Goal: Task Accomplishment & Management: Complete application form

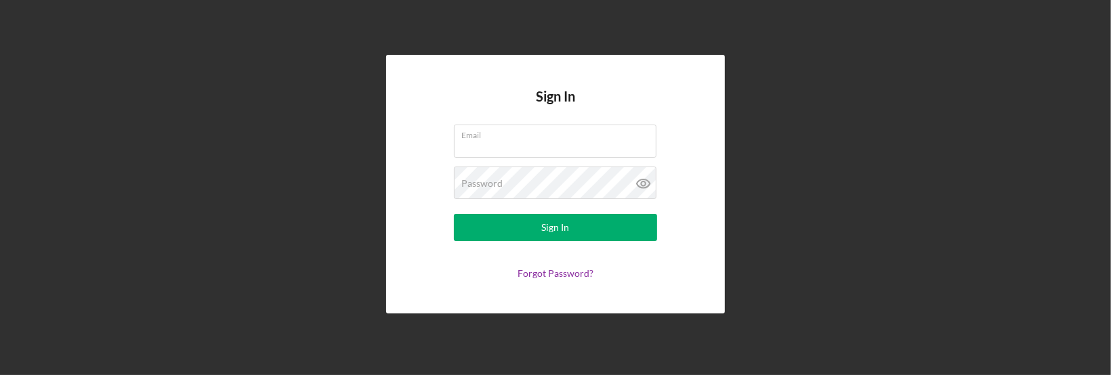
type input "[EMAIL_ADDRESS][DOMAIN_NAME]"
drag, startPoint x: 602, startPoint y: 243, endPoint x: 585, endPoint y: 242, distance: 17.7
click at [602, 243] on form "Email [EMAIL_ADDRESS][DOMAIN_NAME] Password Sign In Forgot Password?" at bounding box center [555, 202] width 271 height 154
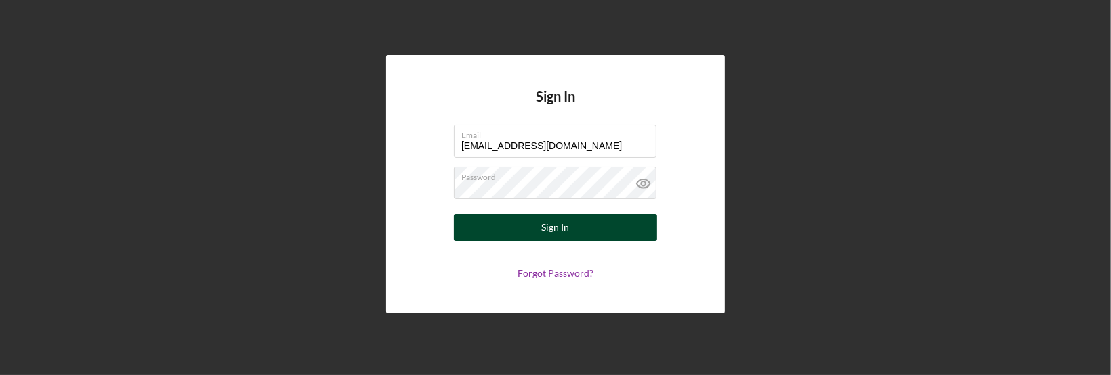
click at [549, 229] on div "Sign In" at bounding box center [556, 227] width 28 height 27
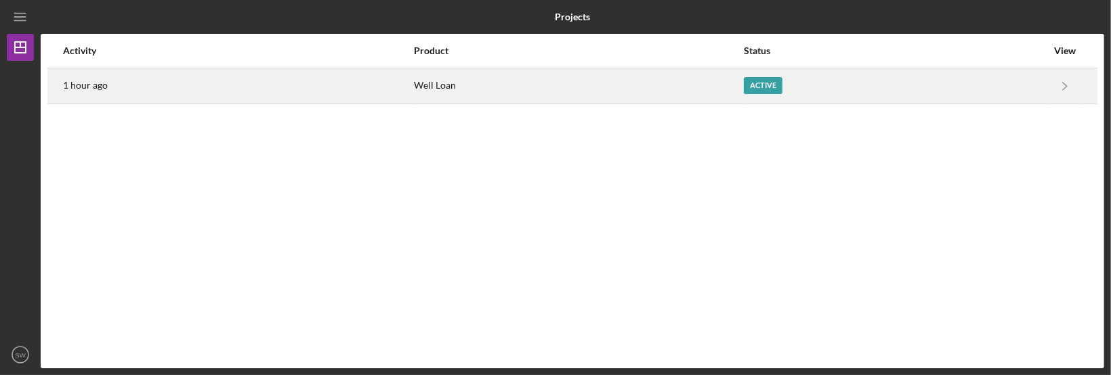
click at [427, 87] on div "Well Loan" at bounding box center [578, 86] width 329 height 34
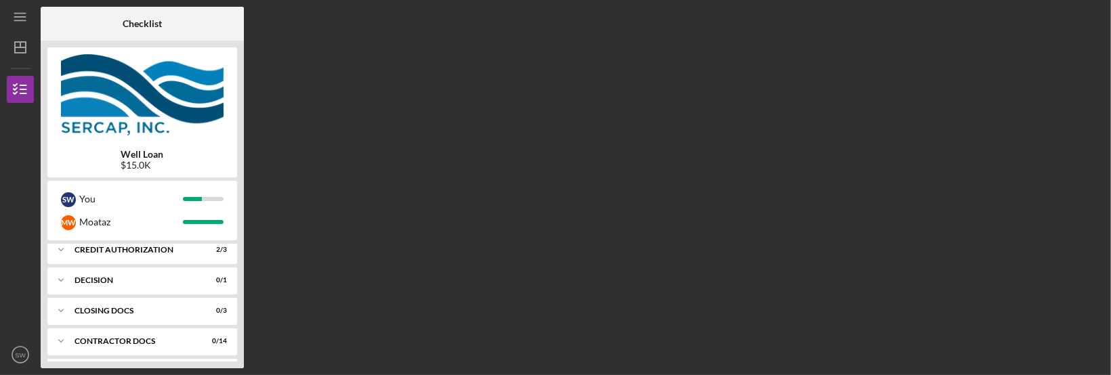
scroll to position [294, 0]
click at [156, 251] on div "Icon/Expander CREDIT AUTHORIZATION 2 / 3" at bounding box center [142, 247] width 190 height 27
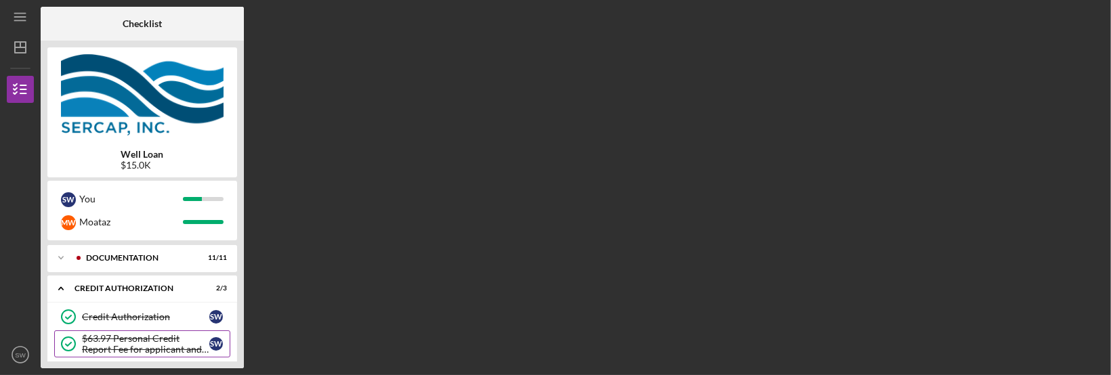
scroll to position [301, 0]
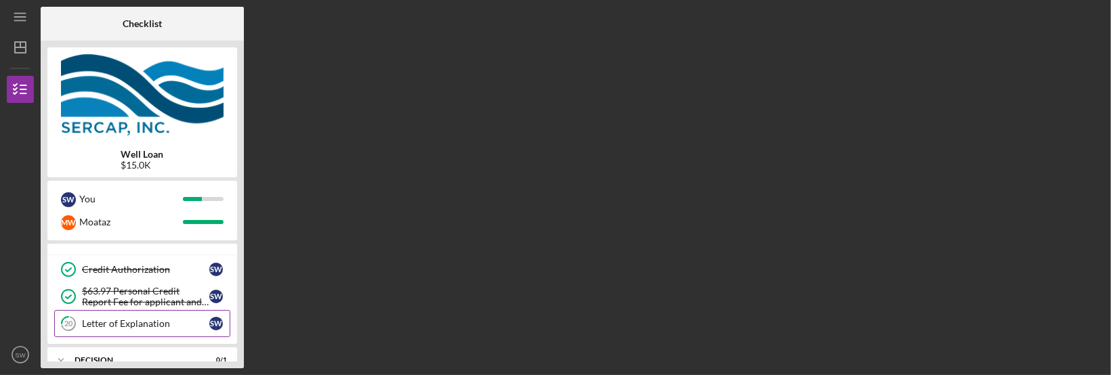
click at [134, 318] on div "Letter of Explanation" at bounding box center [145, 323] width 127 height 11
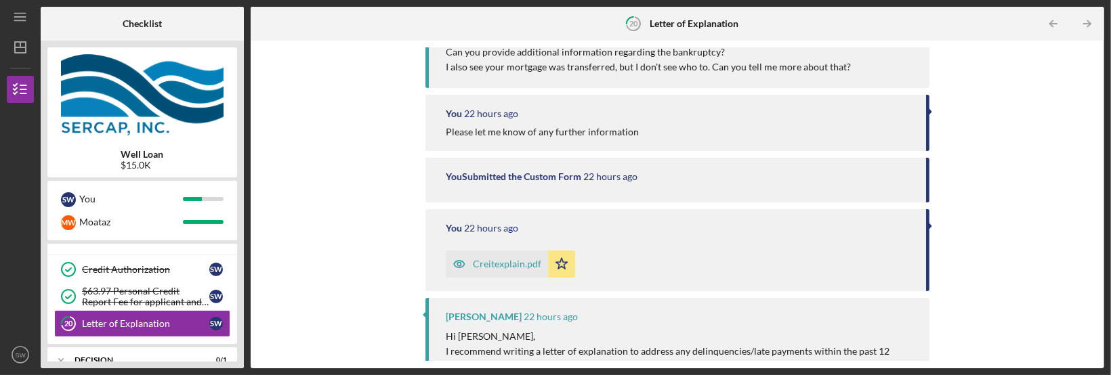
scroll to position [281, 0]
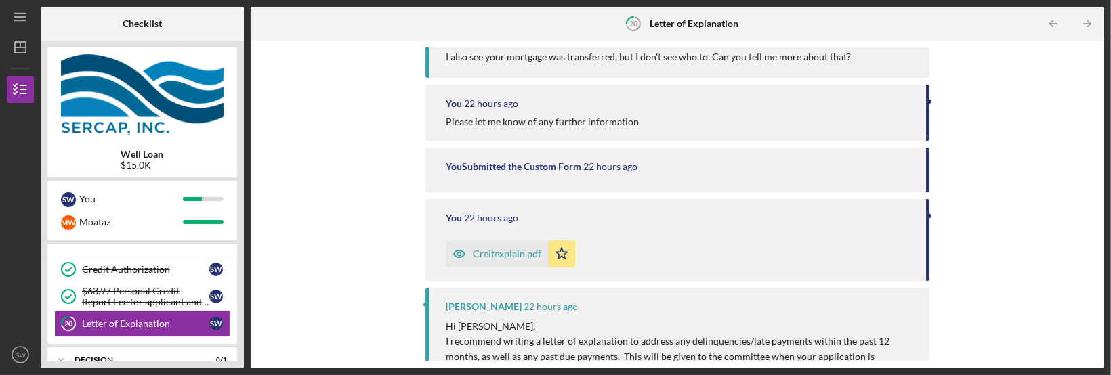
drag, startPoint x: 246, startPoint y: 217, endPoint x: 245, endPoint y: 257, distance: 40.0
click at [245, 257] on div "Checklist Well Loan $15.0K S W You M W Moataz Icon/Expander Eligibility 7 / 8 P…" at bounding box center [572, 188] width 1063 height 362
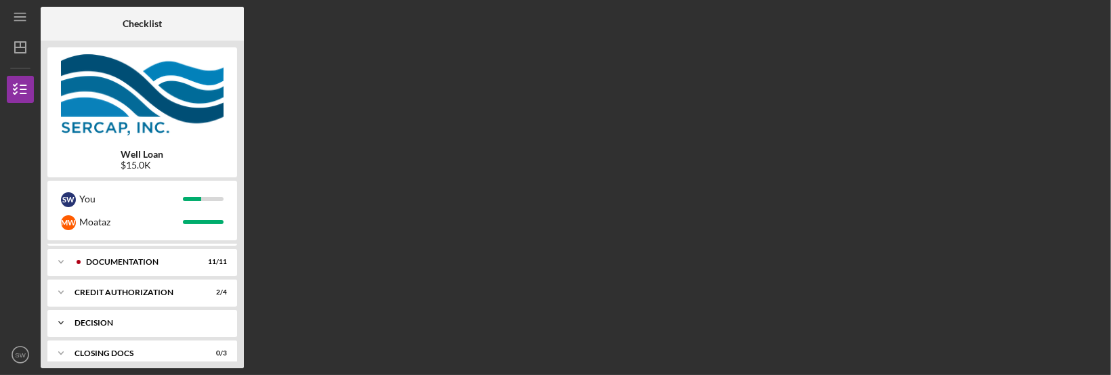
scroll to position [236, 0]
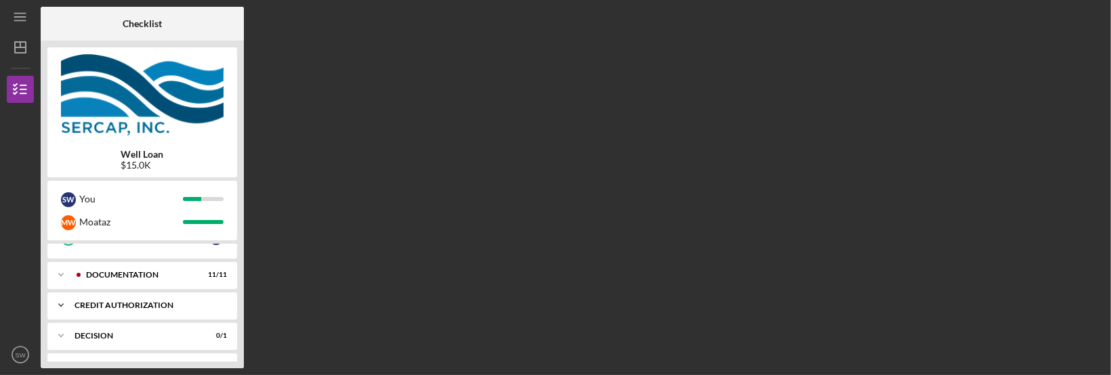
click at [150, 305] on div "CREDIT AUTHORIZATION" at bounding box center [148, 305] width 146 height 8
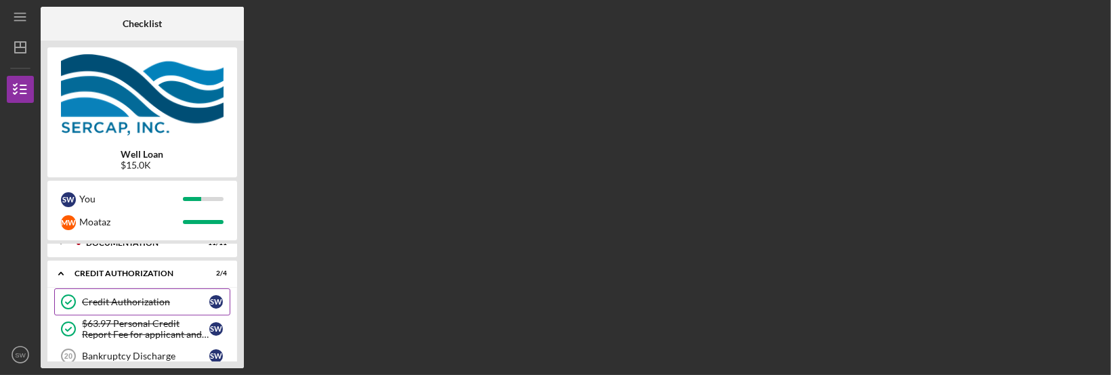
scroll to position [281, 0]
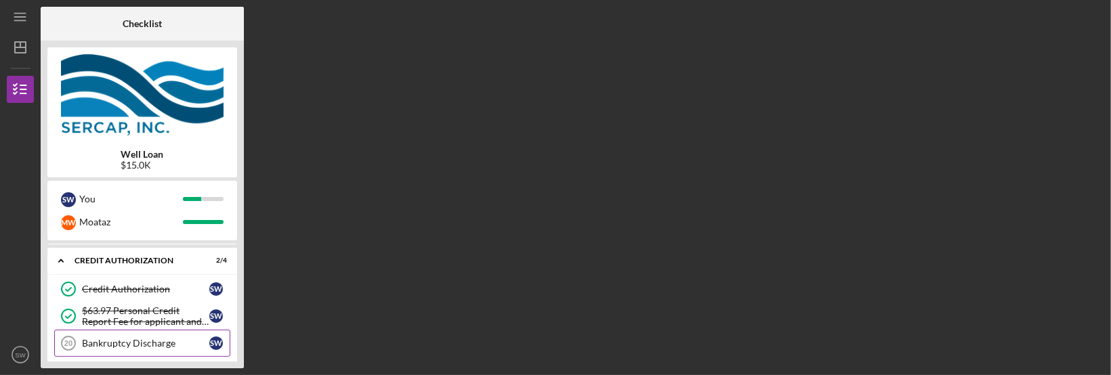
click at [153, 346] on div "Bankruptcy Discharge" at bounding box center [145, 343] width 127 height 11
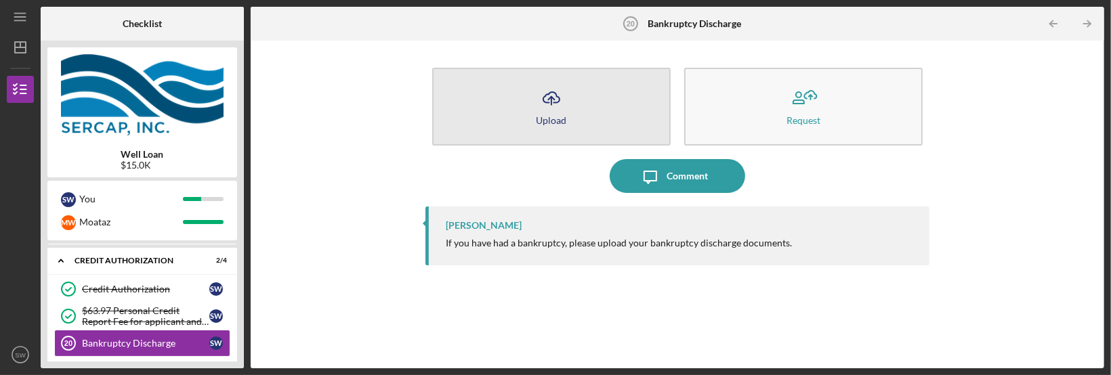
click at [554, 110] on icon "Icon/Upload" at bounding box center [551, 98] width 34 height 34
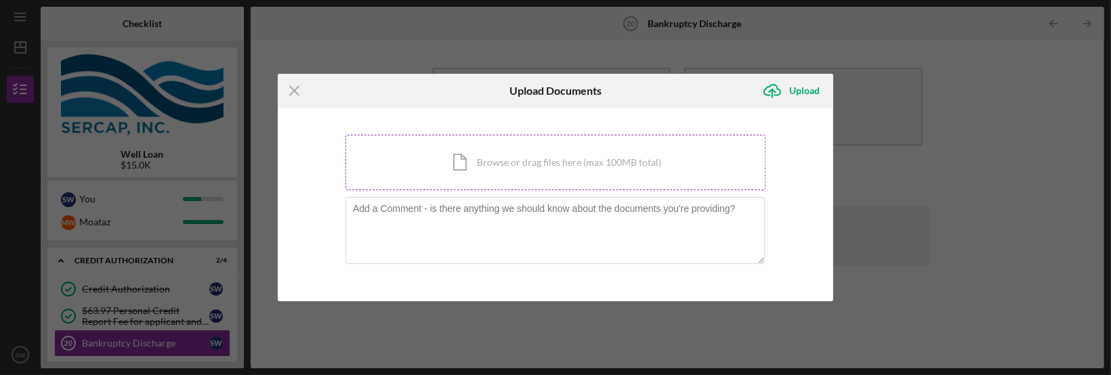
click at [469, 159] on div "Icon/Document Browse or drag files here (max 100MB total) Tap to choose files o…" at bounding box center [555, 163] width 420 height 56
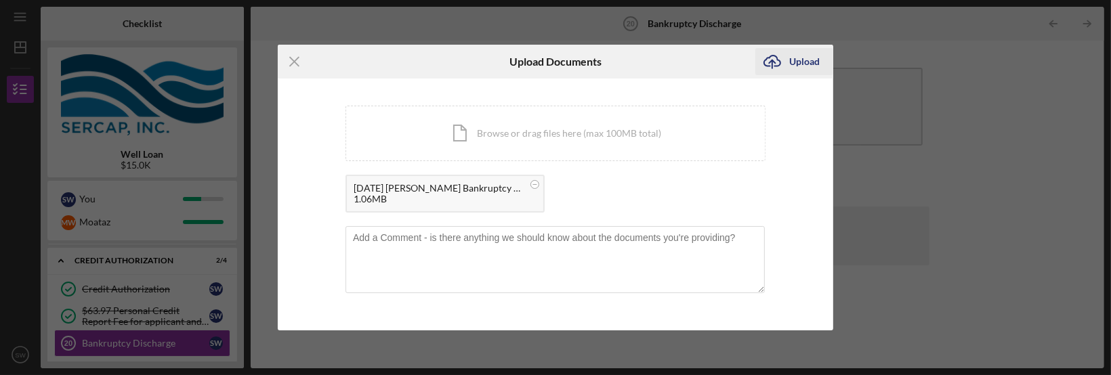
click at [796, 66] on div "Upload" at bounding box center [804, 61] width 30 height 27
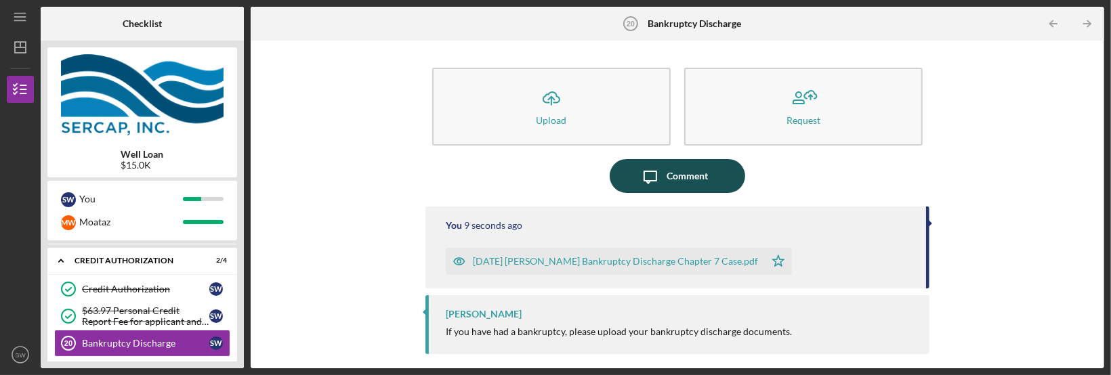
click at [666, 176] on button "Icon/Message Comment" at bounding box center [677, 176] width 135 height 34
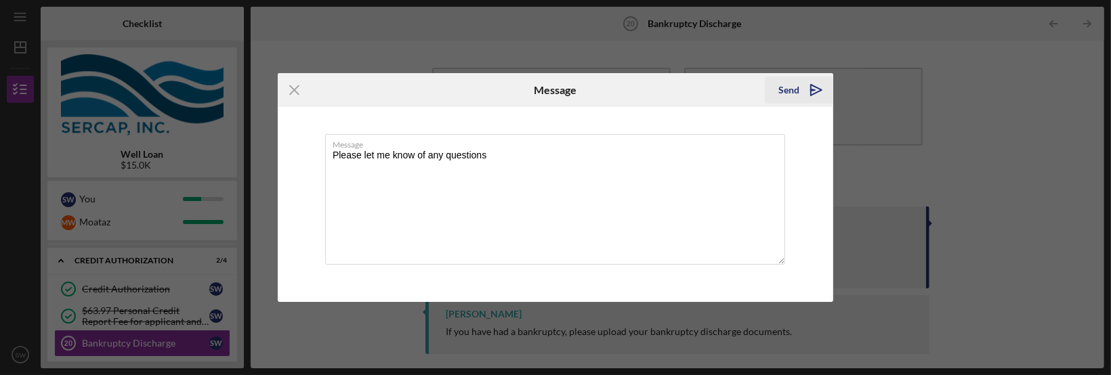
type textarea "Please let me know of any questions"
click at [821, 89] on icon "Icon/icon-invite-send" at bounding box center [816, 90] width 34 height 34
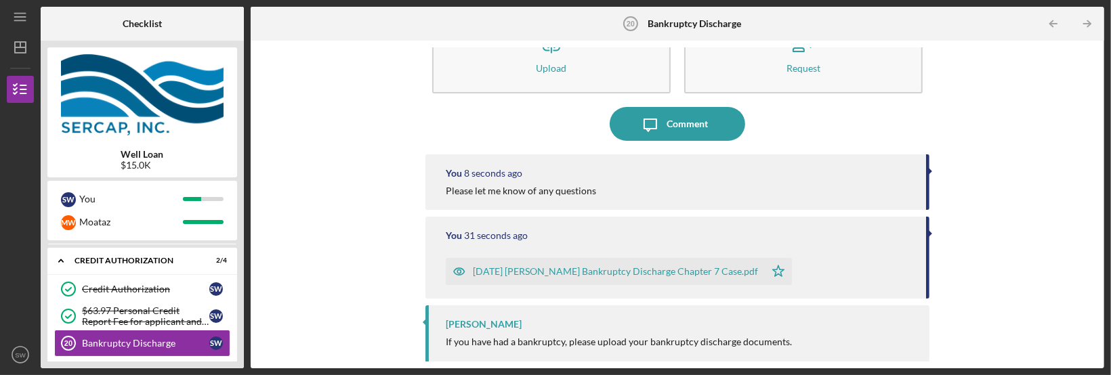
scroll to position [54, 0]
